Goal: Information Seeking & Learning: Learn about a topic

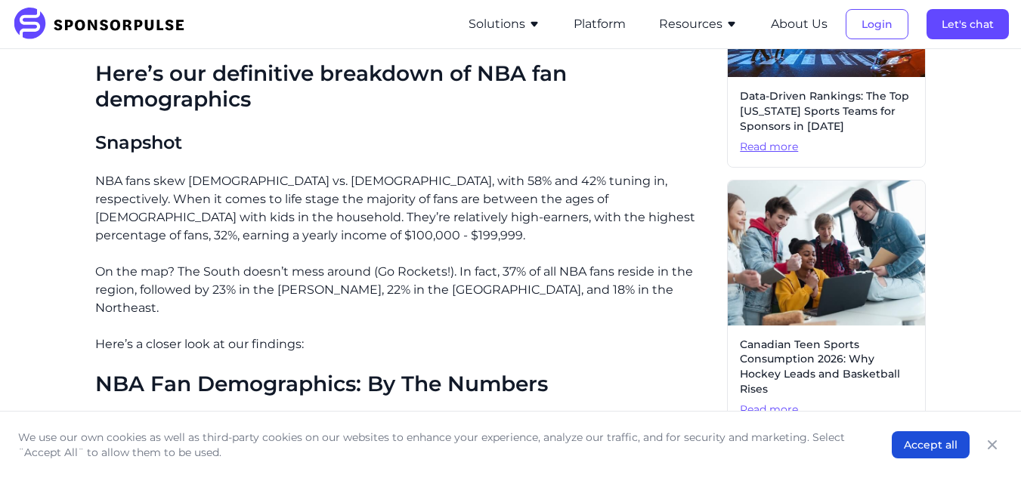
scroll to position [525, 0]
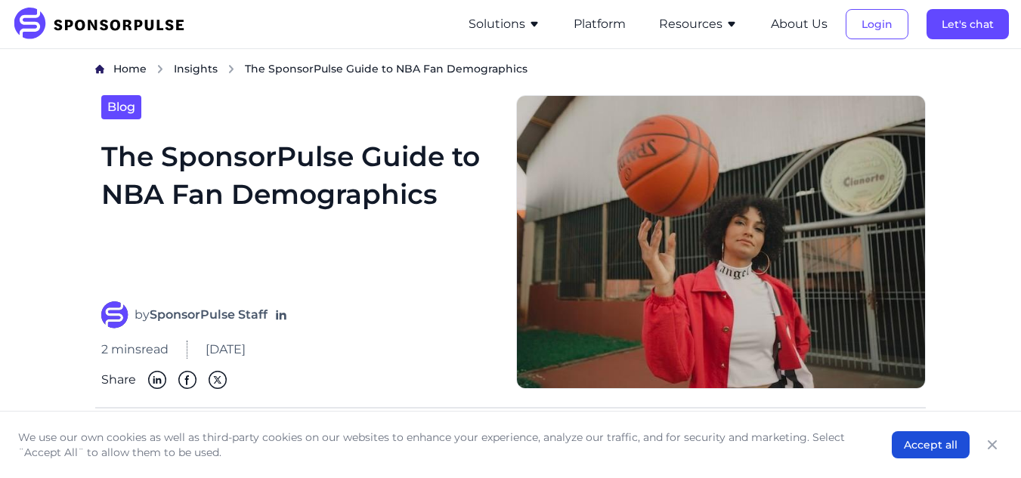
click at [438, 116] on div "Blog" at bounding box center [300, 107] width 398 height 24
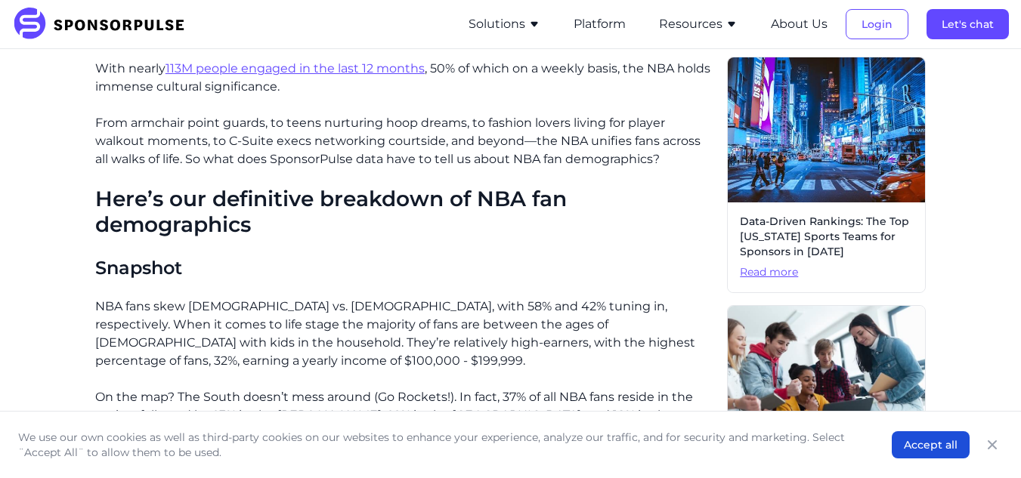
scroll to position [529, 0]
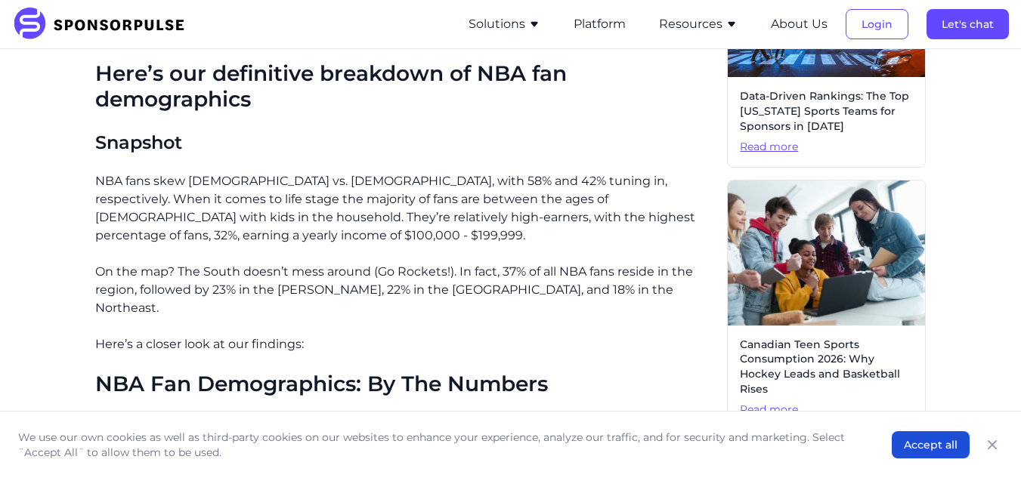
click at [673, 175] on p "NBA fans skew [DEMOGRAPHIC_DATA] vs. [DEMOGRAPHIC_DATA], with 58% and 42% tunin…" at bounding box center [405, 208] width 620 height 73
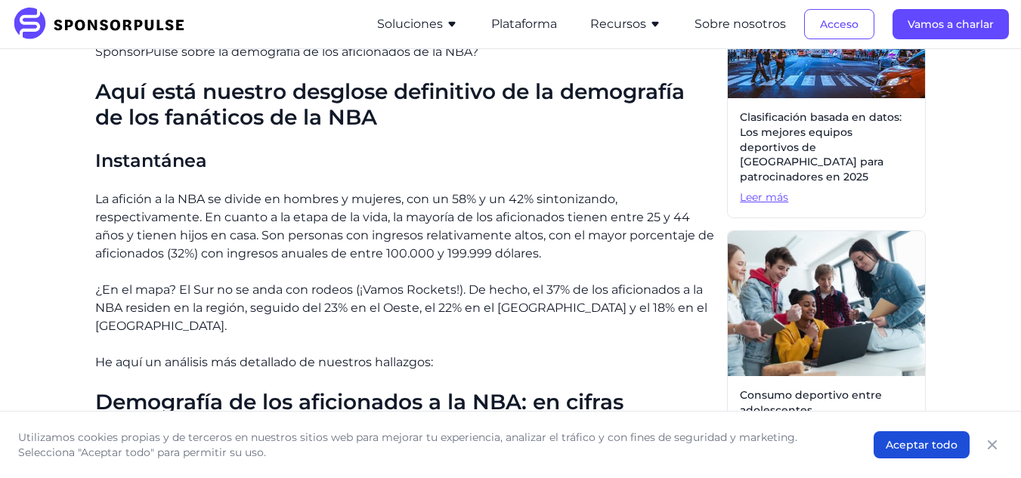
drag, startPoint x: 79, startPoint y: 193, endPoint x: 547, endPoint y: 262, distance: 472.9
copy font "La afición a la NBA se divide en hombres y mujeres, con un 58% y un 42% sintoni…"
click at [197, 305] on font "¿En el mapa? El Sur no se anda con rodeos (¡Vamos Rockets!). De hecho, el 37% d…" at bounding box center [401, 308] width 612 height 51
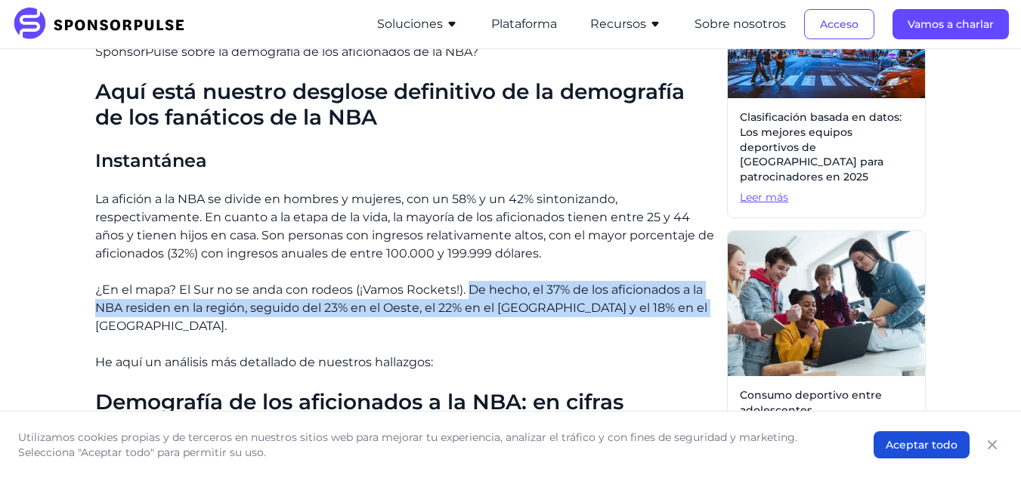
drag, startPoint x: 472, startPoint y: 293, endPoint x: 700, endPoint y: 310, distance: 228.1
click at [700, 310] on font "¿En el mapa? El Sur no se anda con rodeos (¡Vamos Rockets!). De hecho, el 37% d…" at bounding box center [401, 308] width 612 height 51
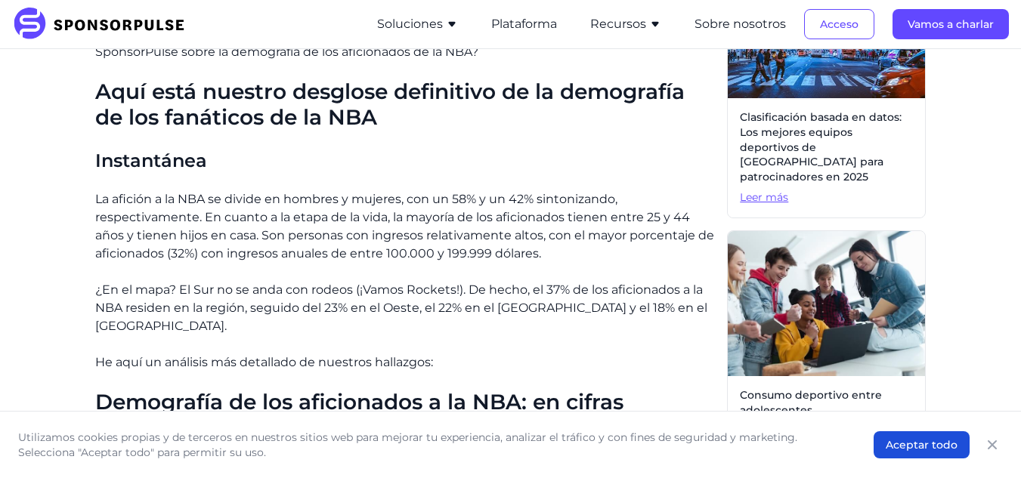
click at [707, 311] on font "¿En el mapa? El Sur no se anda con rodeos (¡Vamos Rockets!). De hecho, el 37% d…" at bounding box center [401, 308] width 612 height 51
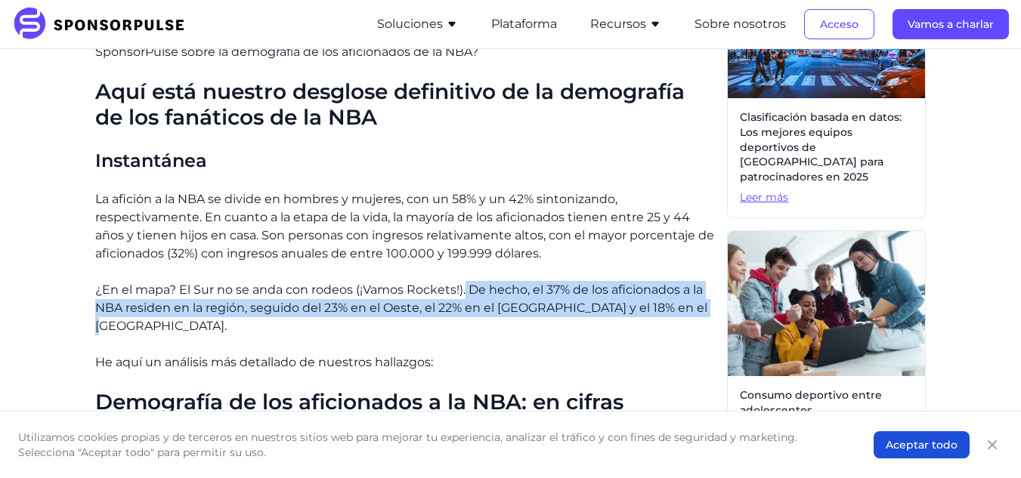
drag, startPoint x: 704, startPoint y: 310, endPoint x: 466, endPoint y: 276, distance: 240.5
copy font "De hecho, el 37% de los aficionados a la NBA residen en la región, seguido del …"
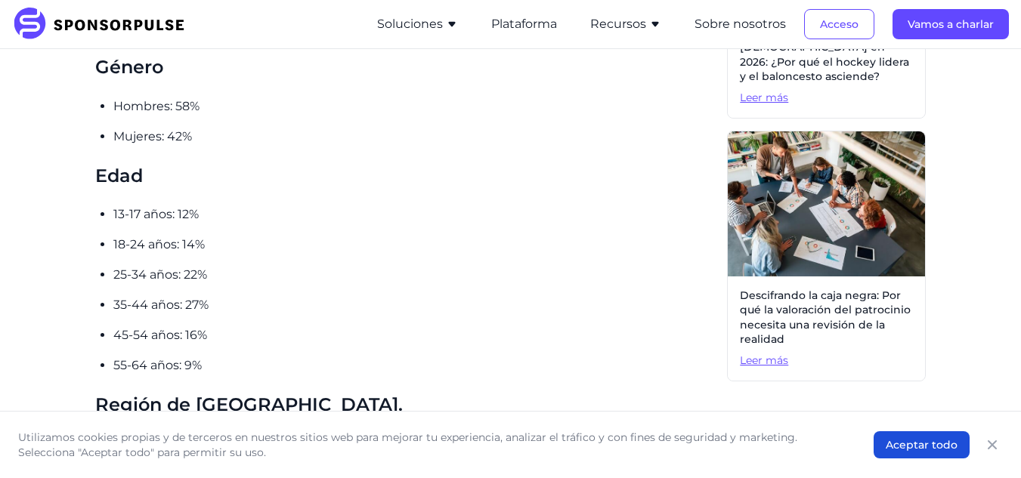
click at [385, 303] on ul "13-17 años: 12% 18-24 años: 14% 25-34 años: 22% 35-44 años: 27% 45-54 años: 16%…" at bounding box center [414, 290] width 602 height 169
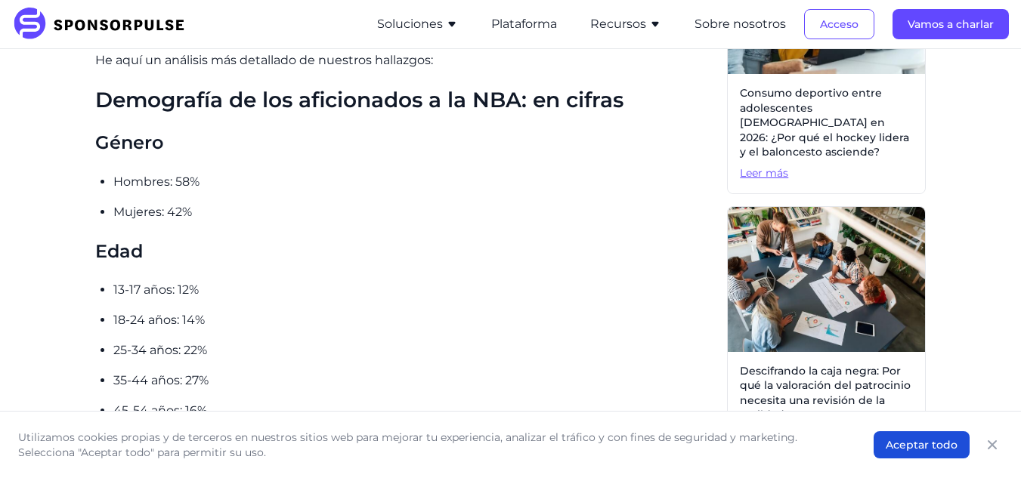
click at [379, 203] on p "Mujeres: 42%" at bounding box center [414, 212] width 602 height 18
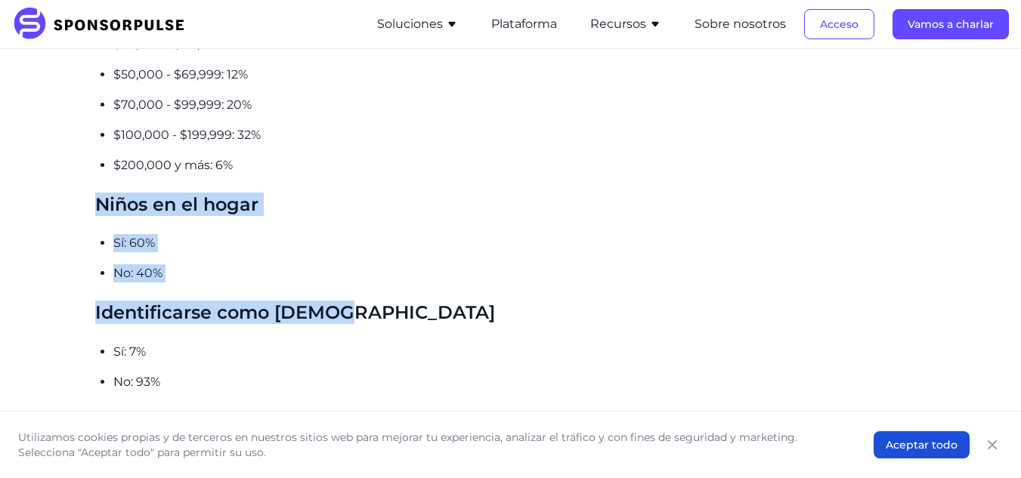
scroll to position [1587, 0]
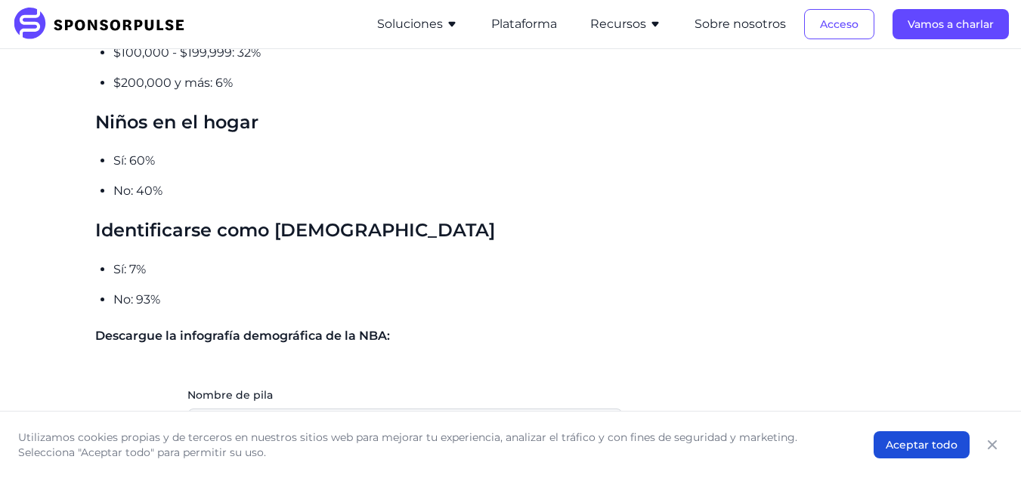
drag, startPoint x: 348, startPoint y: 299, endPoint x: 119, endPoint y: 268, distance: 230.4
click at [247, 291] on p "No: 93%" at bounding box center [414, 300] width 602 height 18
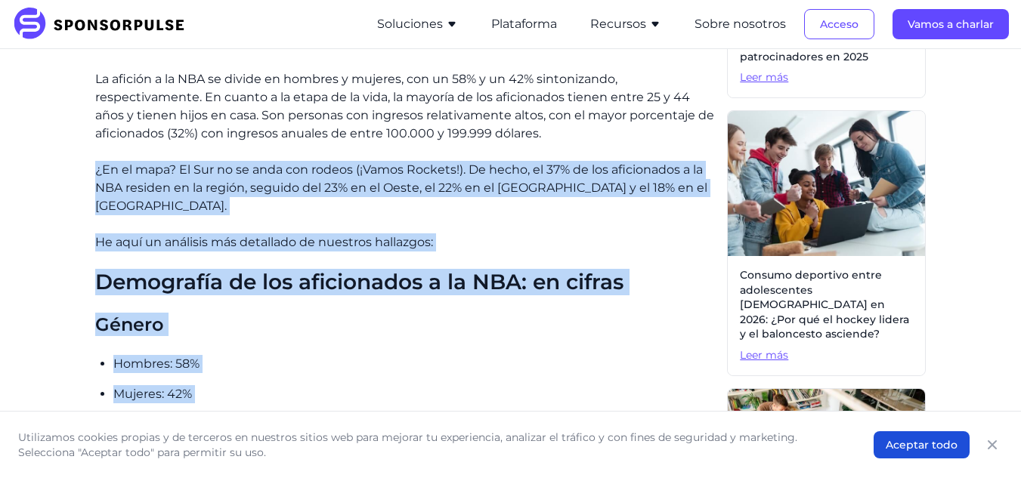
scroll to position [642, 0]
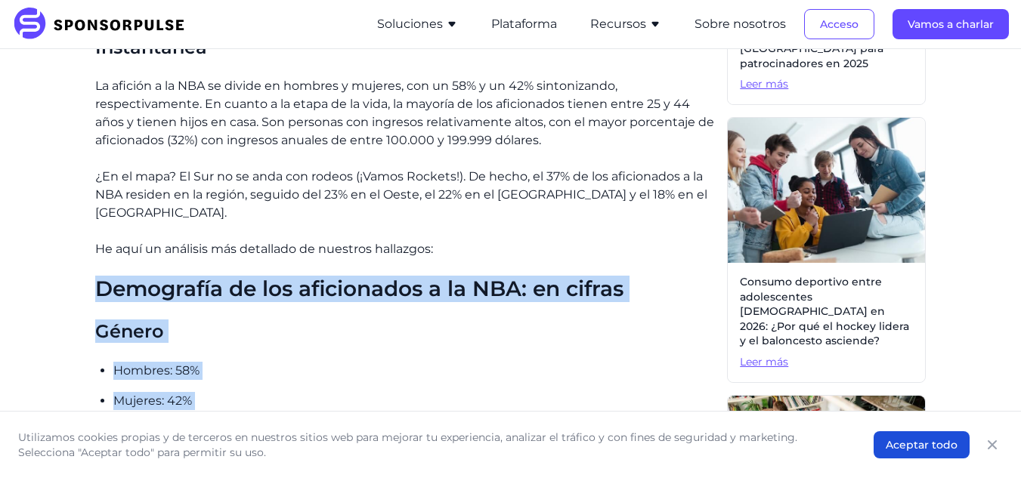
drag, startPoint x: 231, startPoint y: 292, endPoint x: 57, endPoint y: 255, distance: 177.7
copy div "Demografía de los aficionados a la NBA: en cifras Género Hombres: 58% Mujeres: …"
click at [311, 320] on h3 "Género" at bounding box center [405, 331] width 620 height 23
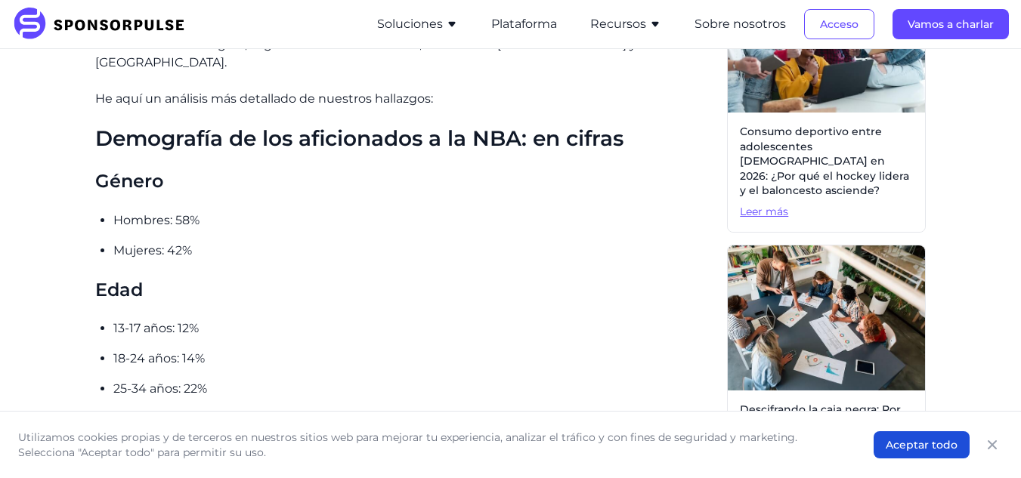
scroll to position [794, 0]
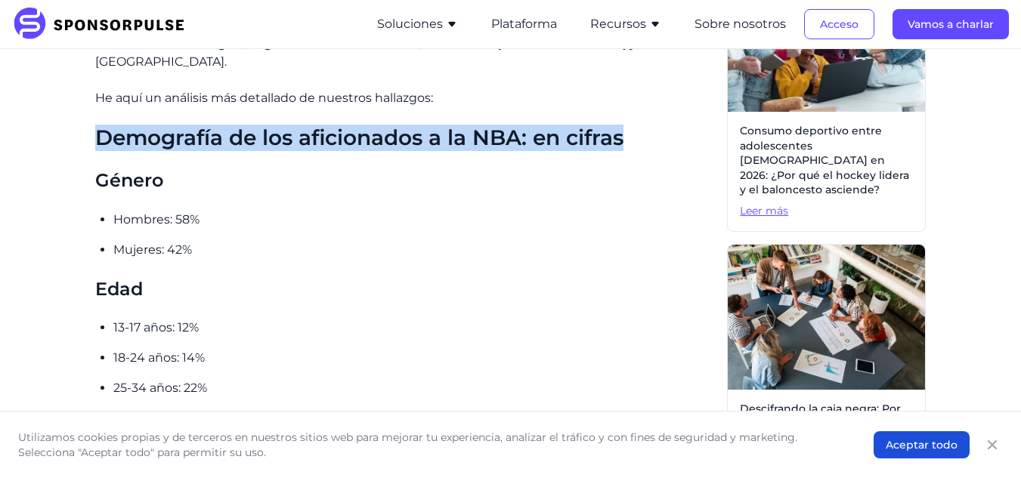
drag, startPoint x: 91, startPoint y: 113, endPoint x: 677, endPoint y: 126, distance: 586.6
click at [677, 126] on div "Hogar Perspectivas Guía de SponsorPulse sobre la demografía de los aficionados …" at bounding box center [510, 398] width 997 height 2260
copy font "Demografía de los aficionados a la NBA: en cifras"
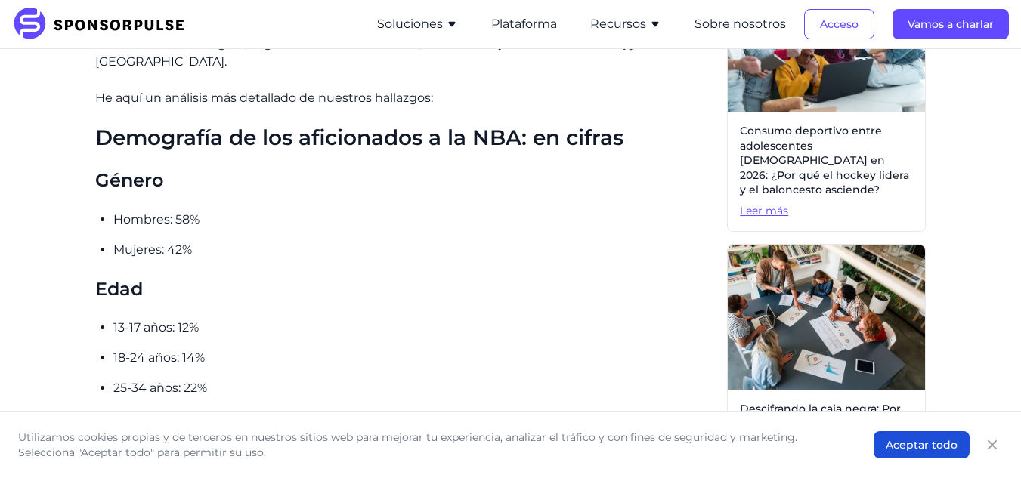
click at [126, 211] on p "Hombres: 58%" at bounding box center [414, 220] width 602 height 18
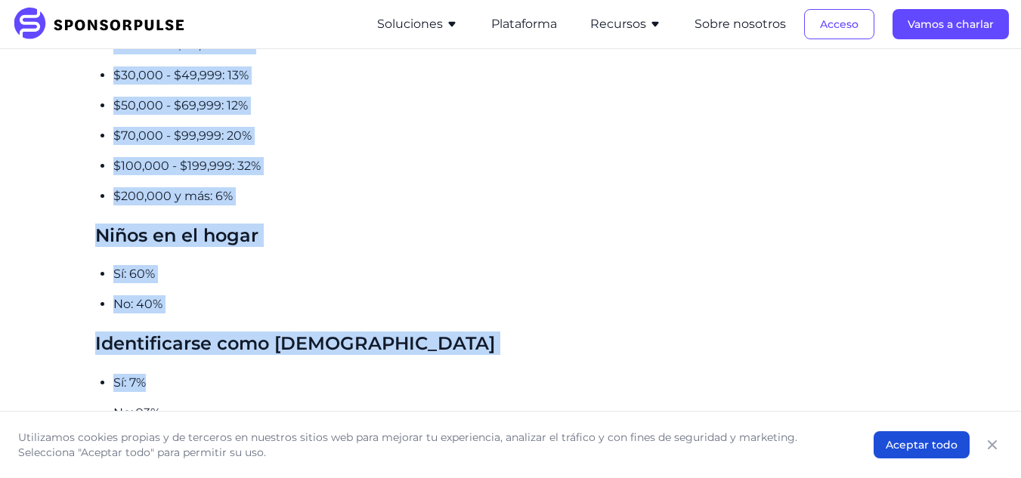
scroll to position [1474, 0]
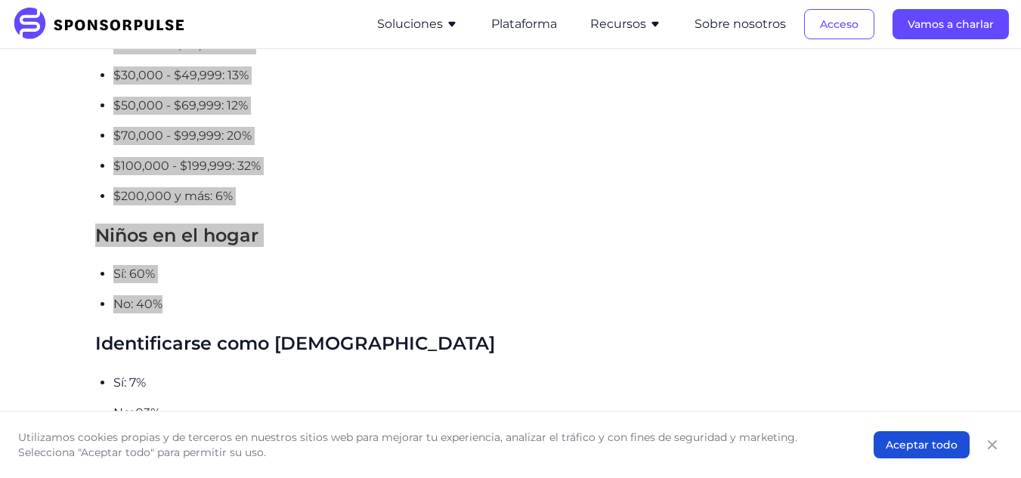
drag, startPoint x: 88, startPoint y: 153, endPoint x: 431, endPoint y: 291, distance: 369.0
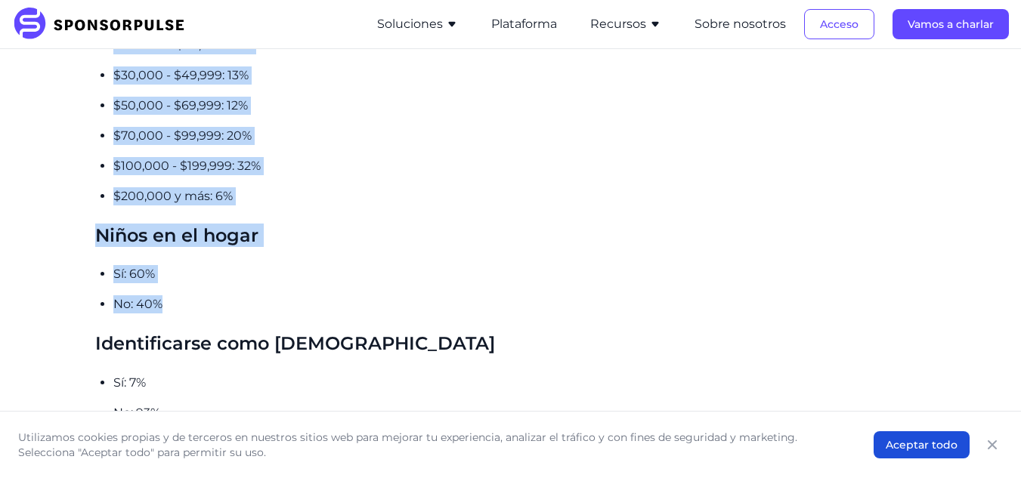
copy div "Género Hombres: 58% Mujeres: 42% Edad 13-17 años: 12% 18-24 años: 14% 25-34 año…"
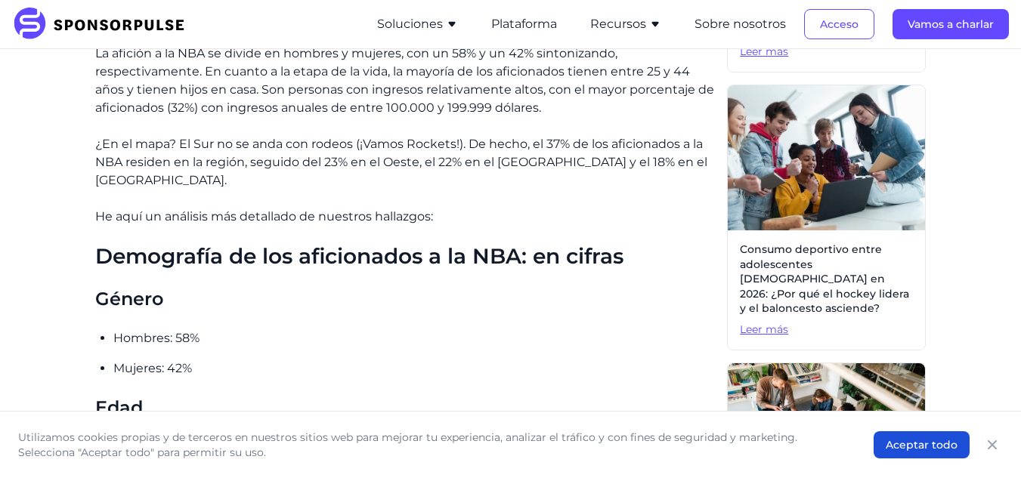
scroll to position [756, 0]
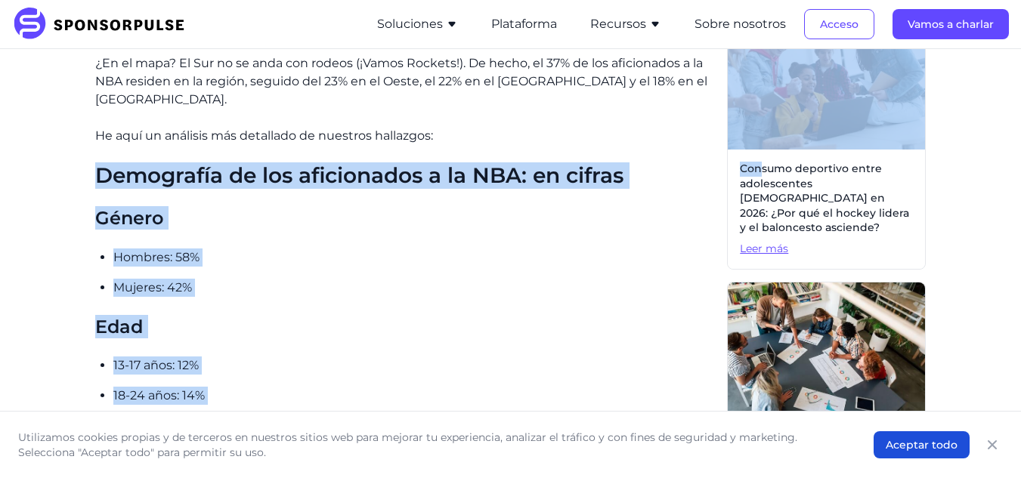
drag, startPoint x: 327, startPoint y: 151, endPoint x: 763, endPoint y: 153, distance: 436.1
click at [629, 163] on h2 "Demografía de los aficionados a la NBA: en cifras" at bounding box center [405, 176] width 620 height 26
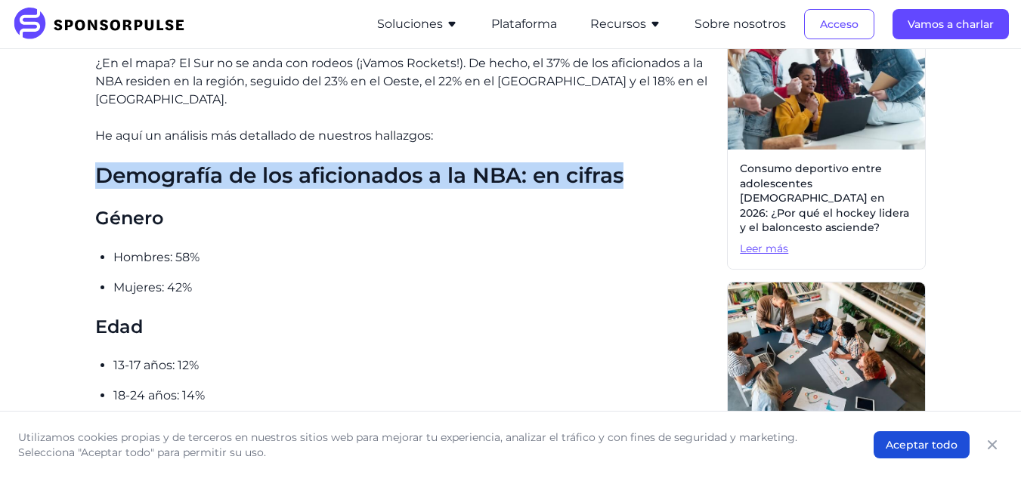
drag, startPoint x: 627, startPoint y: 155, endPoint x: 67, endPoint y: 160, distance: 560.8
click at [67, 160] on div "Hogar Perspectivas Guía de SponsorPulse sobre la demografía de los aficionados …" at bounding box center [510, 435] width 997 height 2260
copy font "Demografía de los aficionados a la NBA: en cifras"
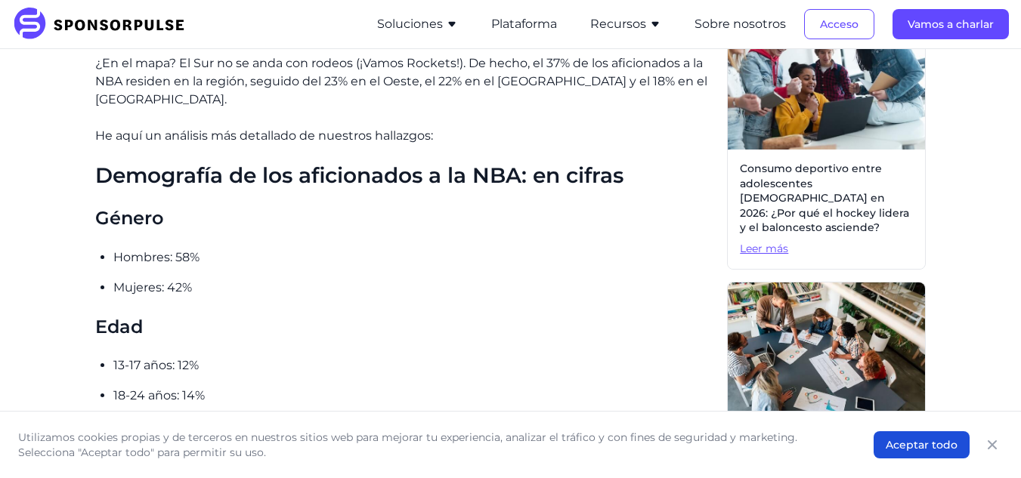
click at [413, 315] on h3 "Edad" at bounding box center [405, 326] width 620 height 23
